Goal: Check status: Check status

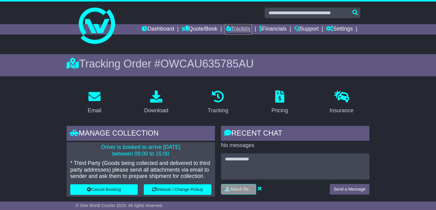
click at [235, 33] on link "Tracking" at bounding box center [238, 29] width 27 height 10
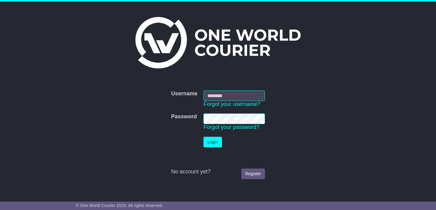
type input "**********"
click at [206, 144] on button "Login" at bounding box center [213, 142] width 18 height 11
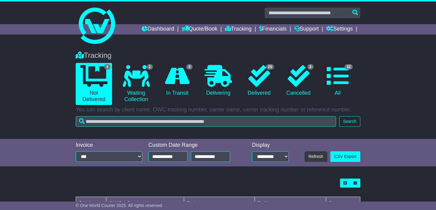
click at [391, 112] on div "Tracking 5 Not Delivered 2 Waiting Collection 3 In Transit 0 Delivering 2" at bounding box center [218, 92] width 436 height 94
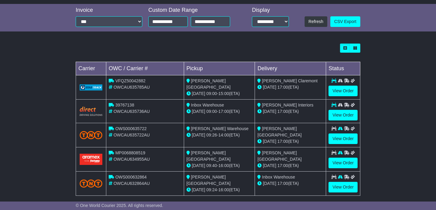
scroll to position [135, 0]
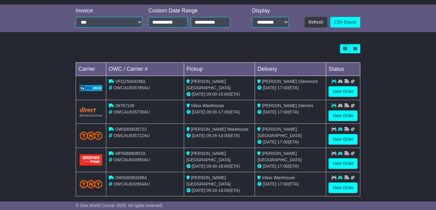
click at [340, 84] on div at bounding box center [343, 81] width 29 height 6
click at [340, 91] on link "View Order" at bounding box center [343, 91] width 29 height 11
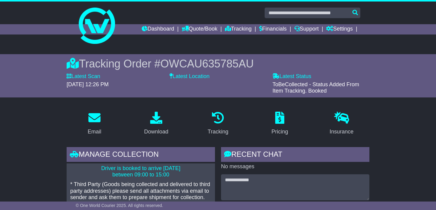
drag, startPoint x: 0, startPoint y: 0, endPoint x: 391, endPoint y: 122, distance: 409.6
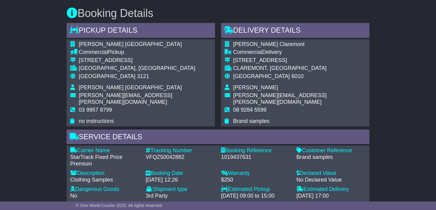
scroll to position [392, 0]
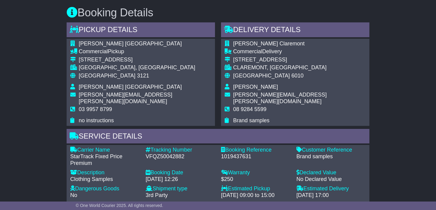
click at [237, 154] on div "1019437631" at bounding box center [255, 157] width 69 height 7
copy div "1019437631"
click at [162, 154] on div "VFQZ50042882" at bounding box center [180, 157] width 69 height 7
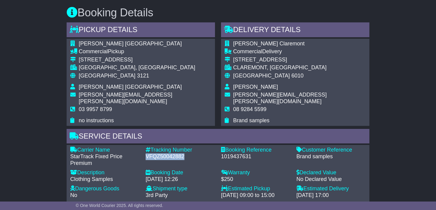
copy div "VFQZ50042882"
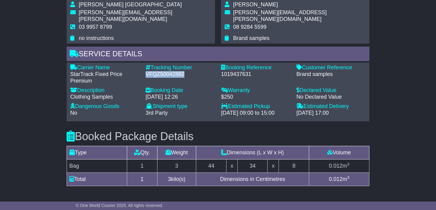
scroll to position [489, 0]
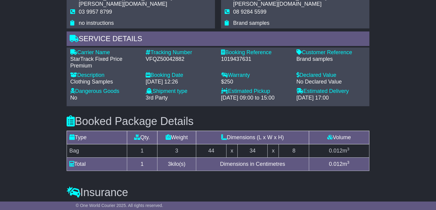
click at [237, 115] on h3 "Booked Package Details (nonstackable)" at bounding box center [218, 121] width 303 height 12
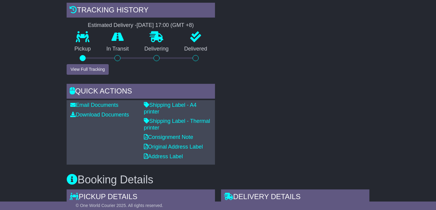
scroll to position [0, 0]
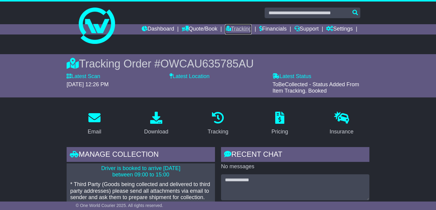
click at [237, 26] on link "Tracking" at bounding box center [238, 29] width 27 height 10
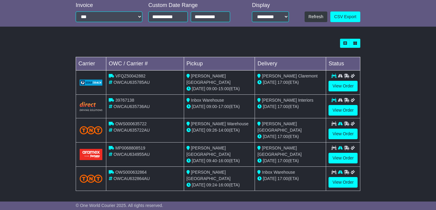
scroll to position [131, 0]
